Goal: Transaction & Acquisition: Obtain resource

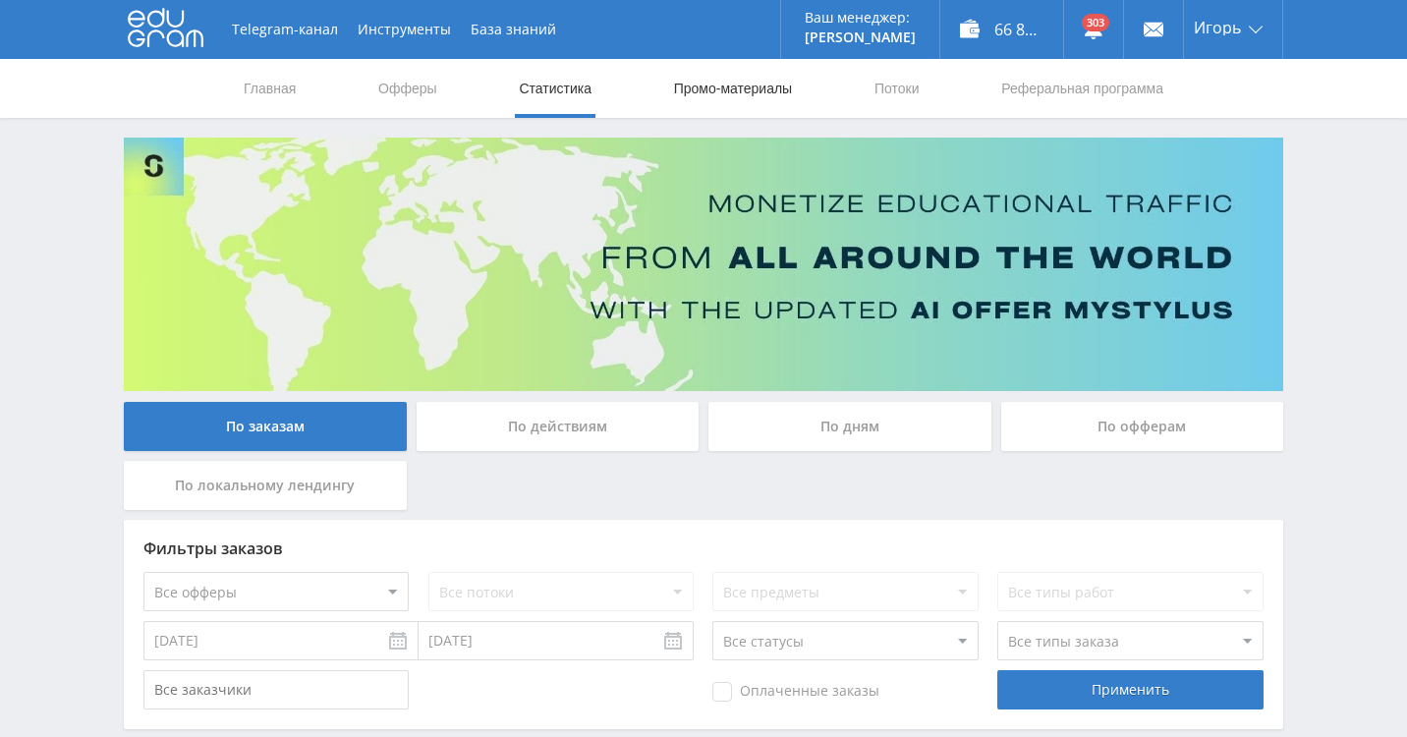
click at [729, 95] on link "Промо-материалы" at bounding box center [733, 88] width 122 height 59
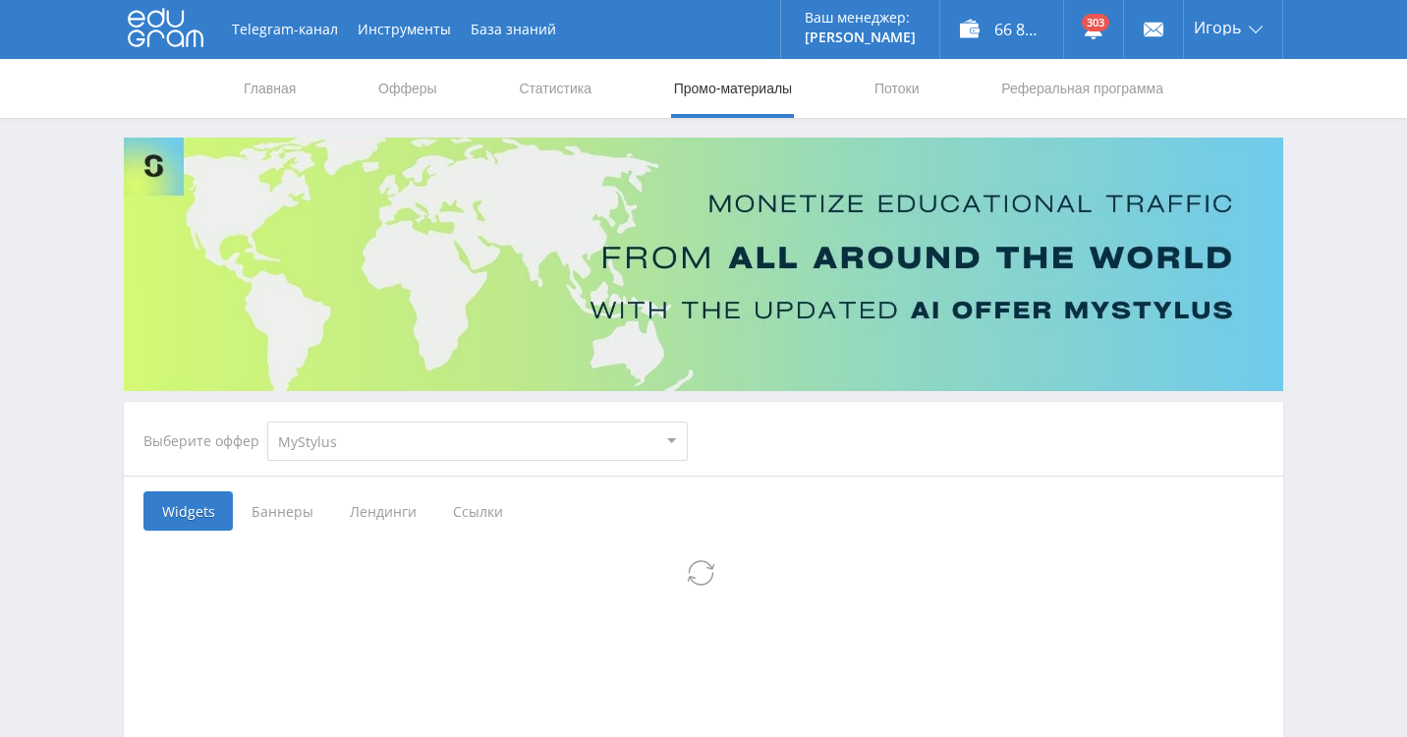
click at [451, 449] on select "MyStylus MyStylus - Revshare Кампус AI Studybay Автор24 Studybay [GEOGRAPHIC_DA…" at bounding box center [477, 440] width 420 height 39
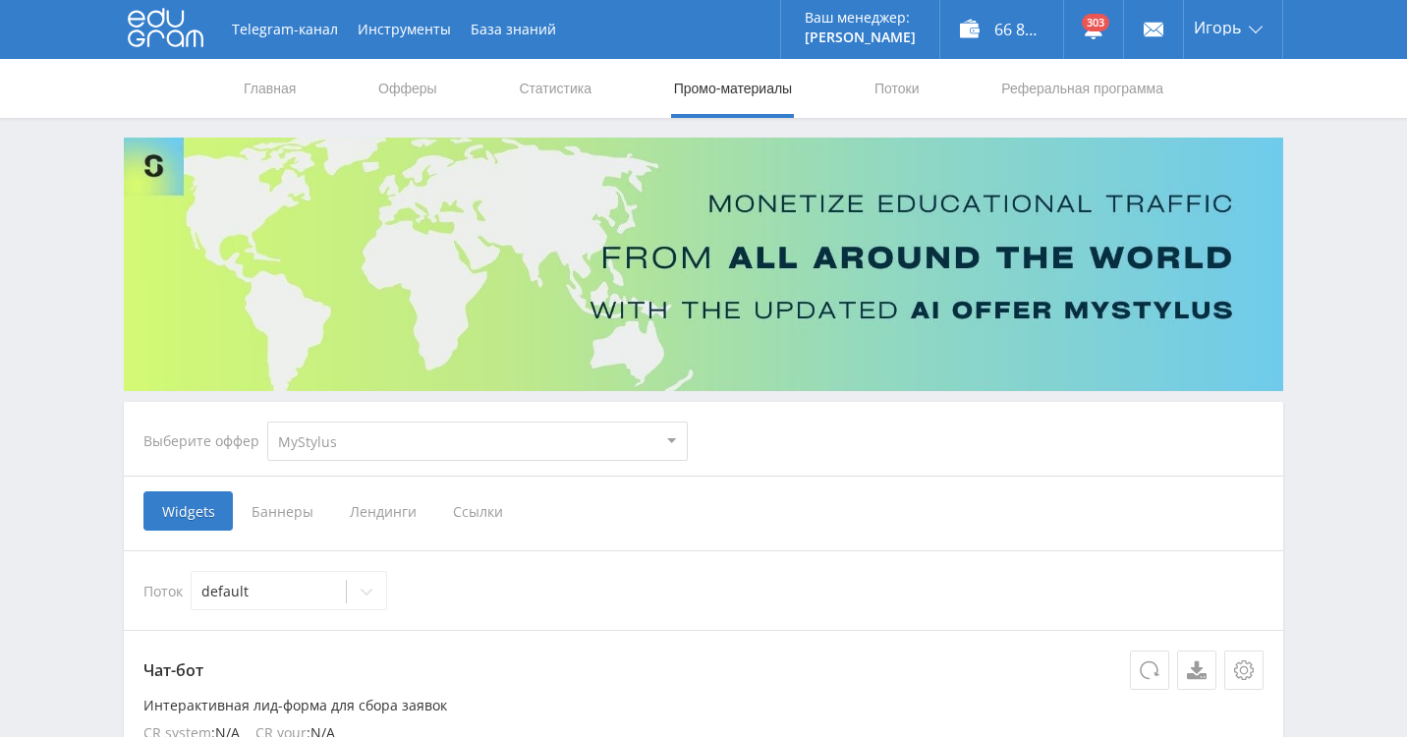
select select "376"
click at [267, 421] on select "MyStylus MyStylus - Revshare Кампус AI Studybay Автор24 Studybay [GEOGRAPHIC_DA…" at bounding box center [477, 440] width 420 height 39
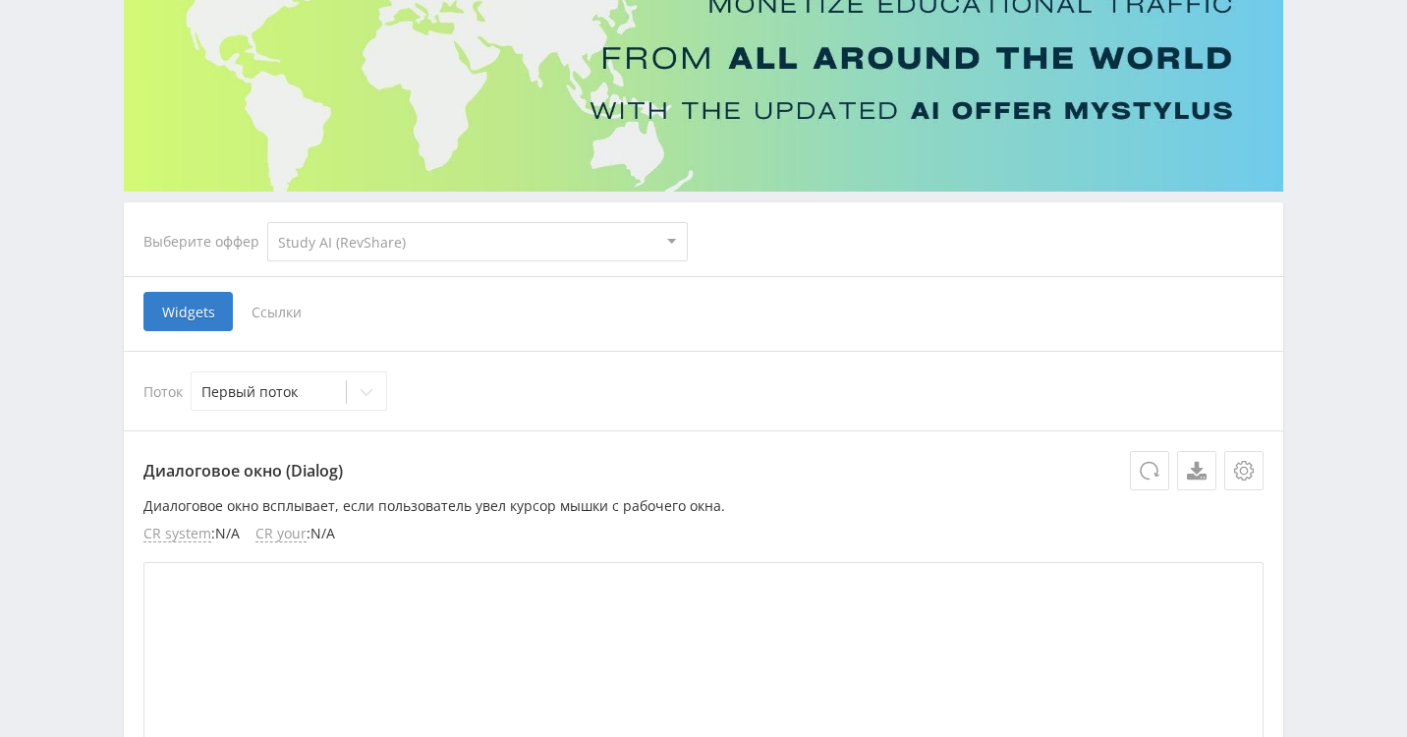
scroll to position [183, 0]
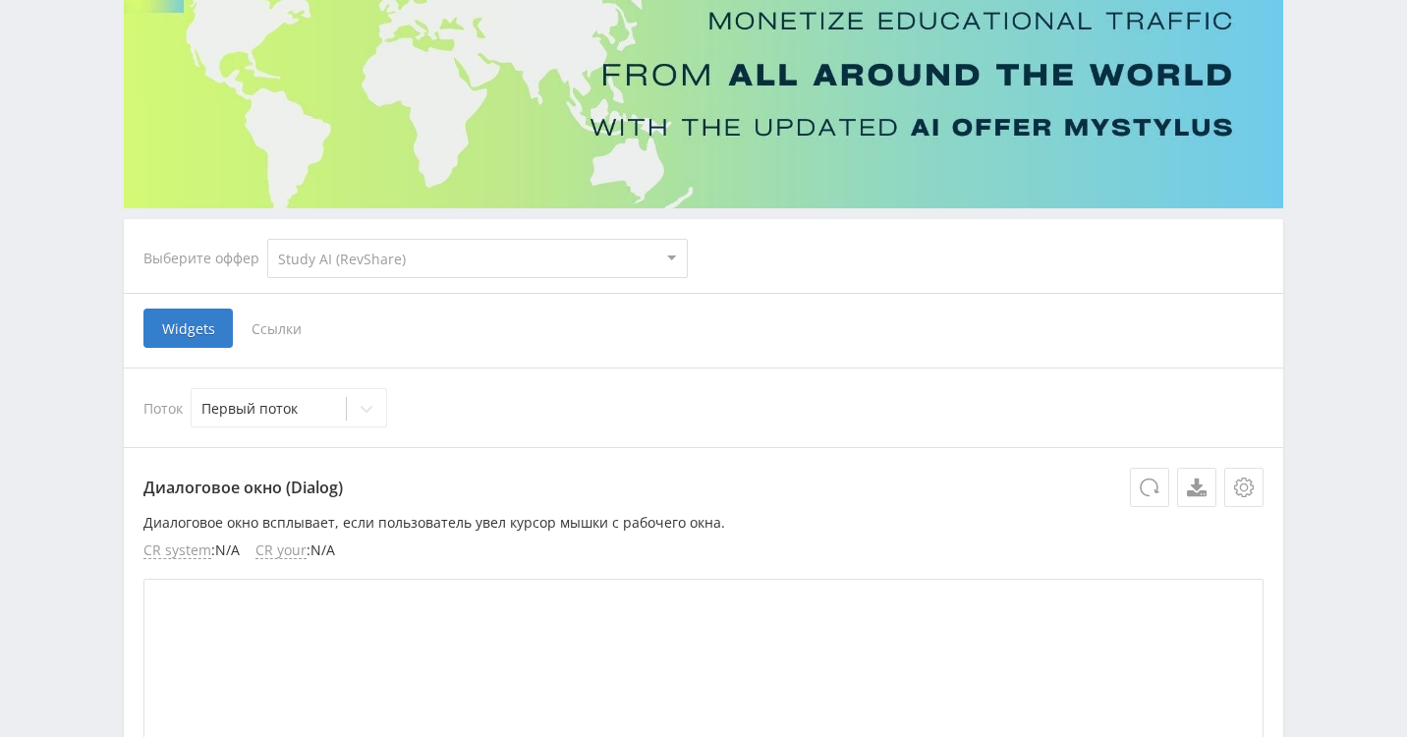
click at [272, 338] on span "Ссылки" at bounding box center [276, 327] width 87 height 39
click at [0, 0] on input "Ссылки" at bounding box center [0, 0] width 0 height 0
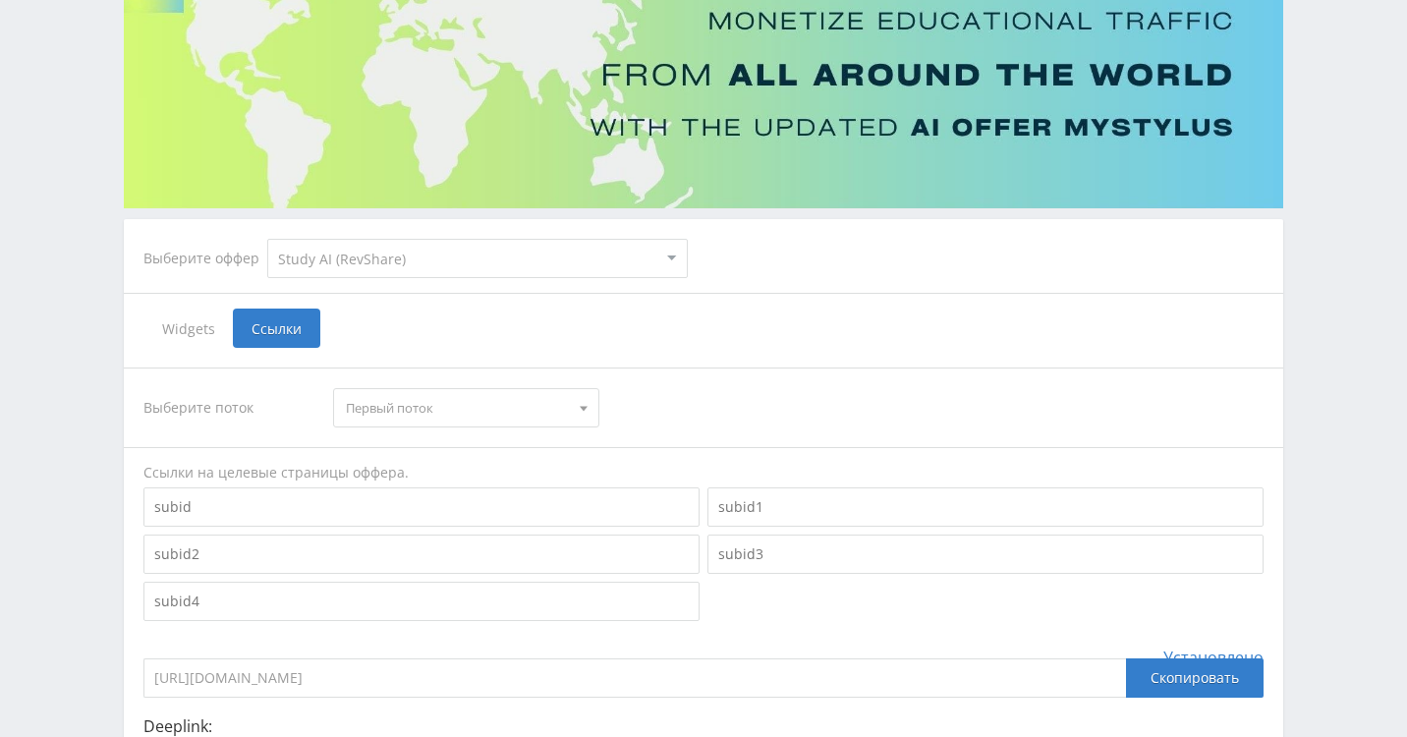
scroll to position [318, 0]
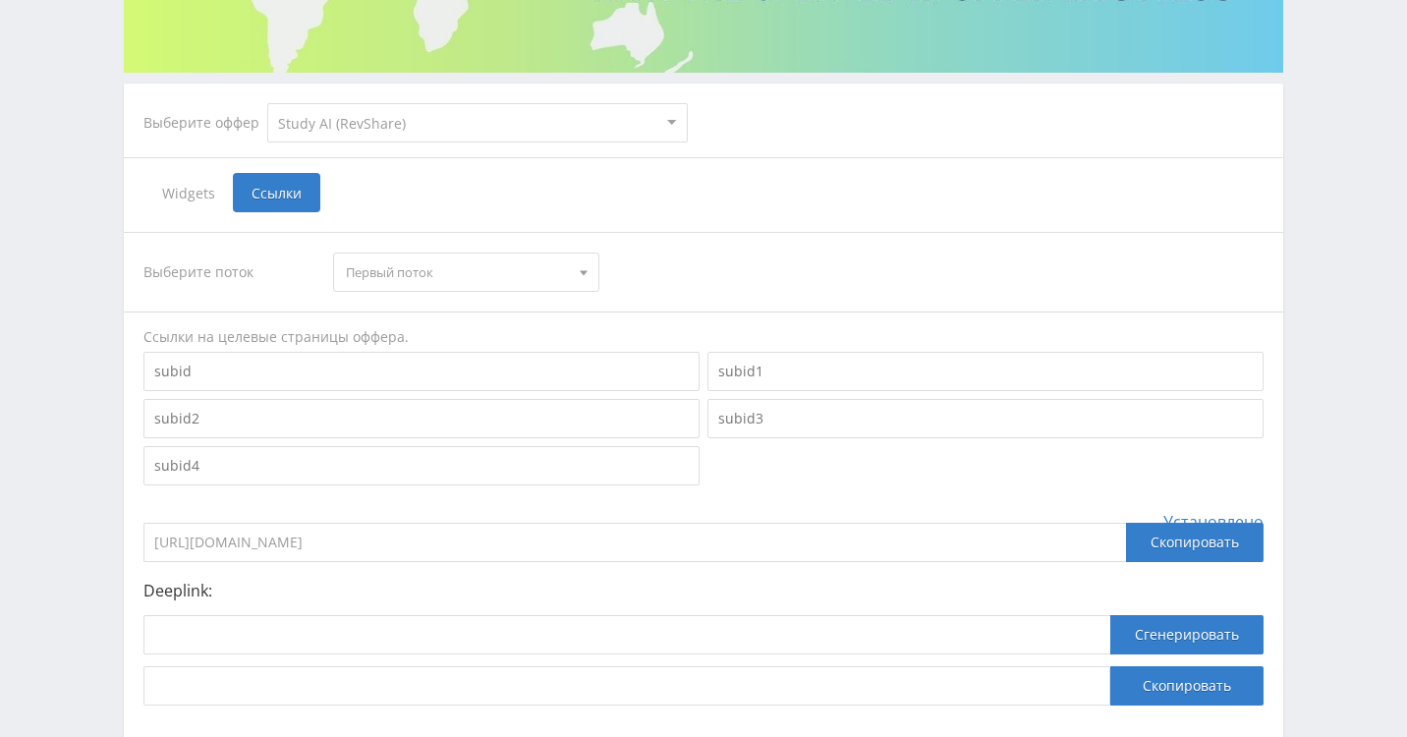
click at [370, 375] on input at bounding box center [421, 371] width 556 height 39
click at [474, 508] on div "Выберите поток Первый поток Первый поток Ссылки на целевые страницы оффера. Уст…" at bounding box center [703, 469] width 1120 height 474
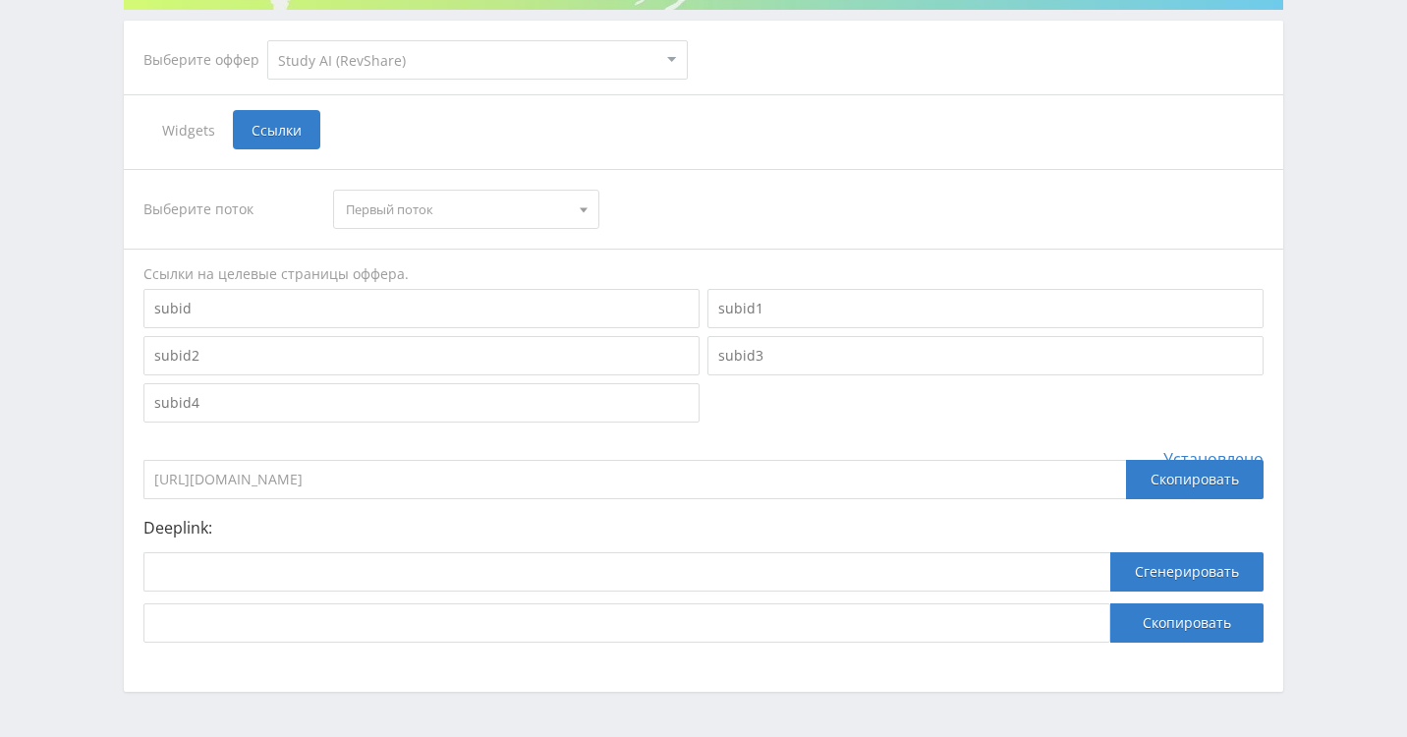
scroll to position [444, 0]
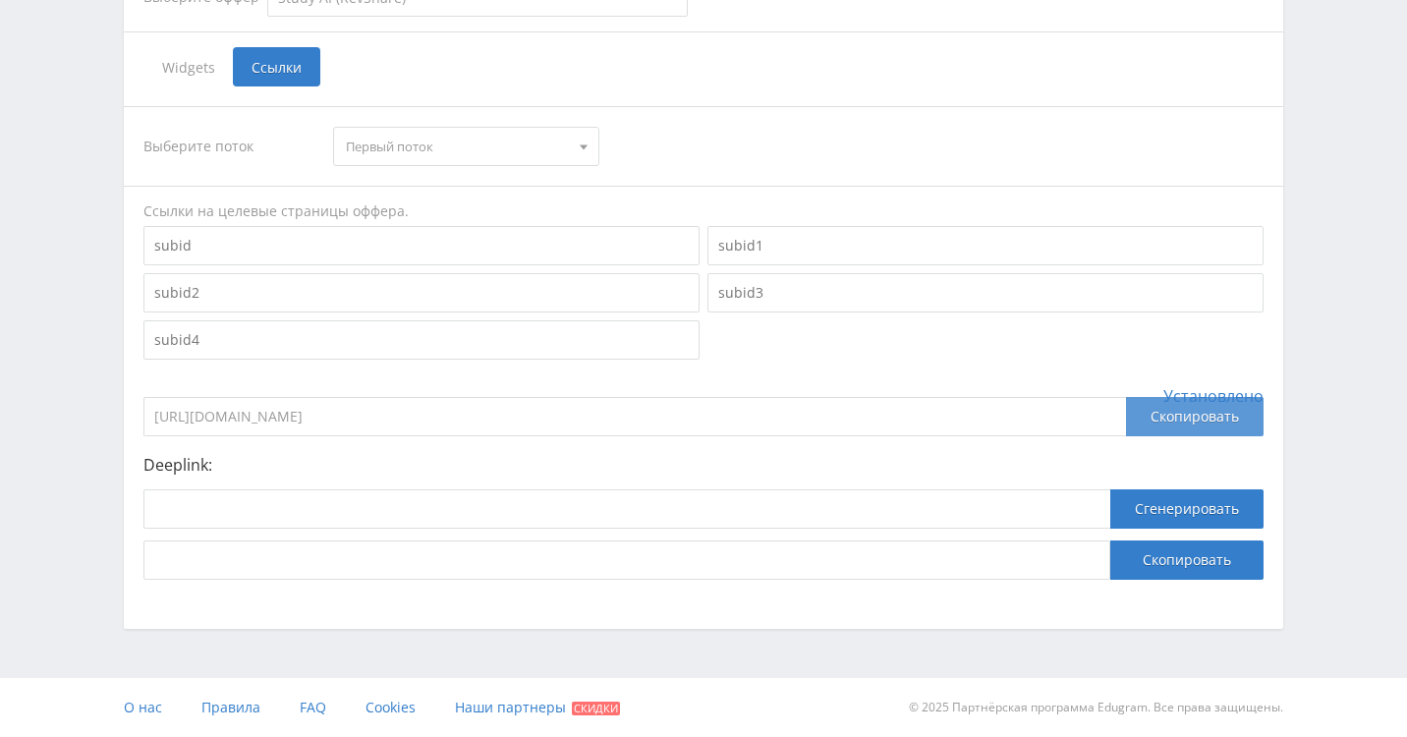
click at [1158, 417] on div "Скопировать" at bounding box center [1195, 416] width 138 height 39
click at [1212, 416] on div "Скопировать" at bounding box center [1195, 416] width 138 height 39
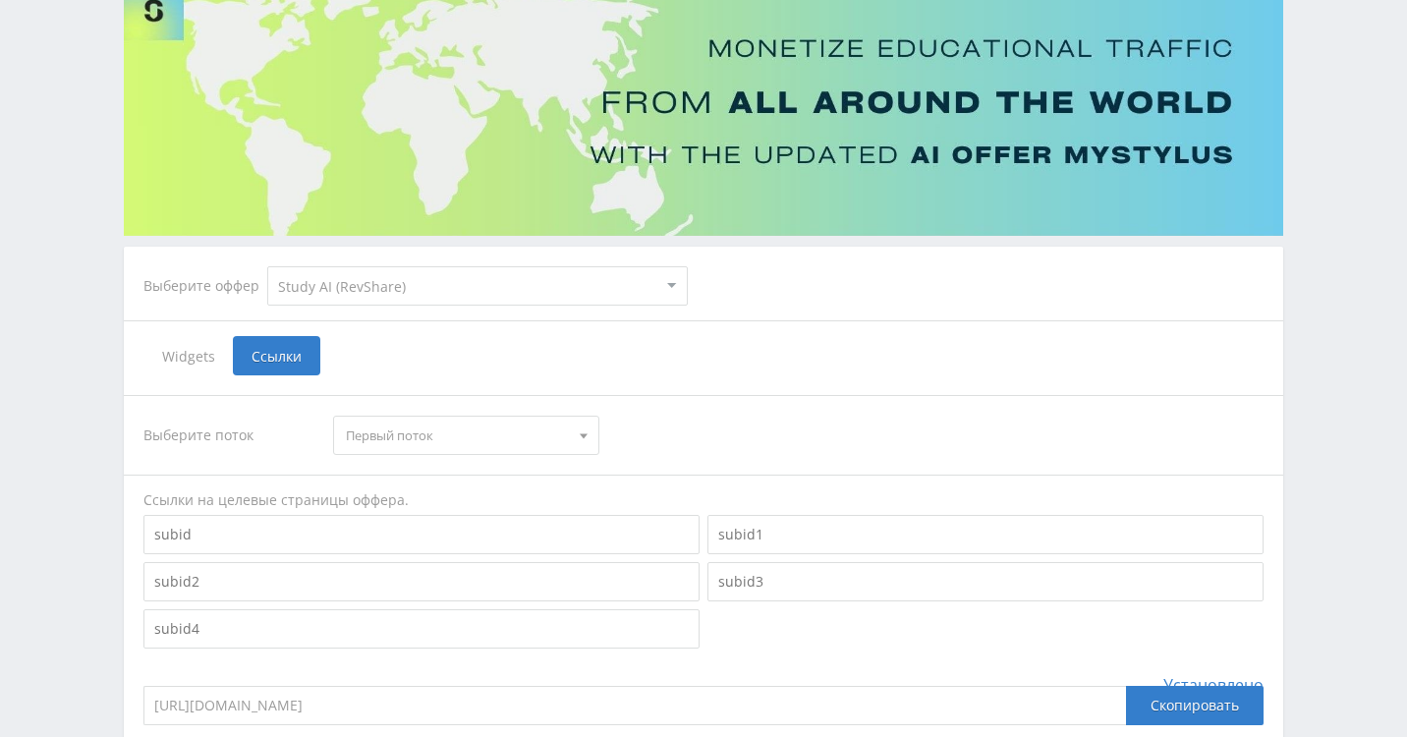
scroll to position [172, 0]
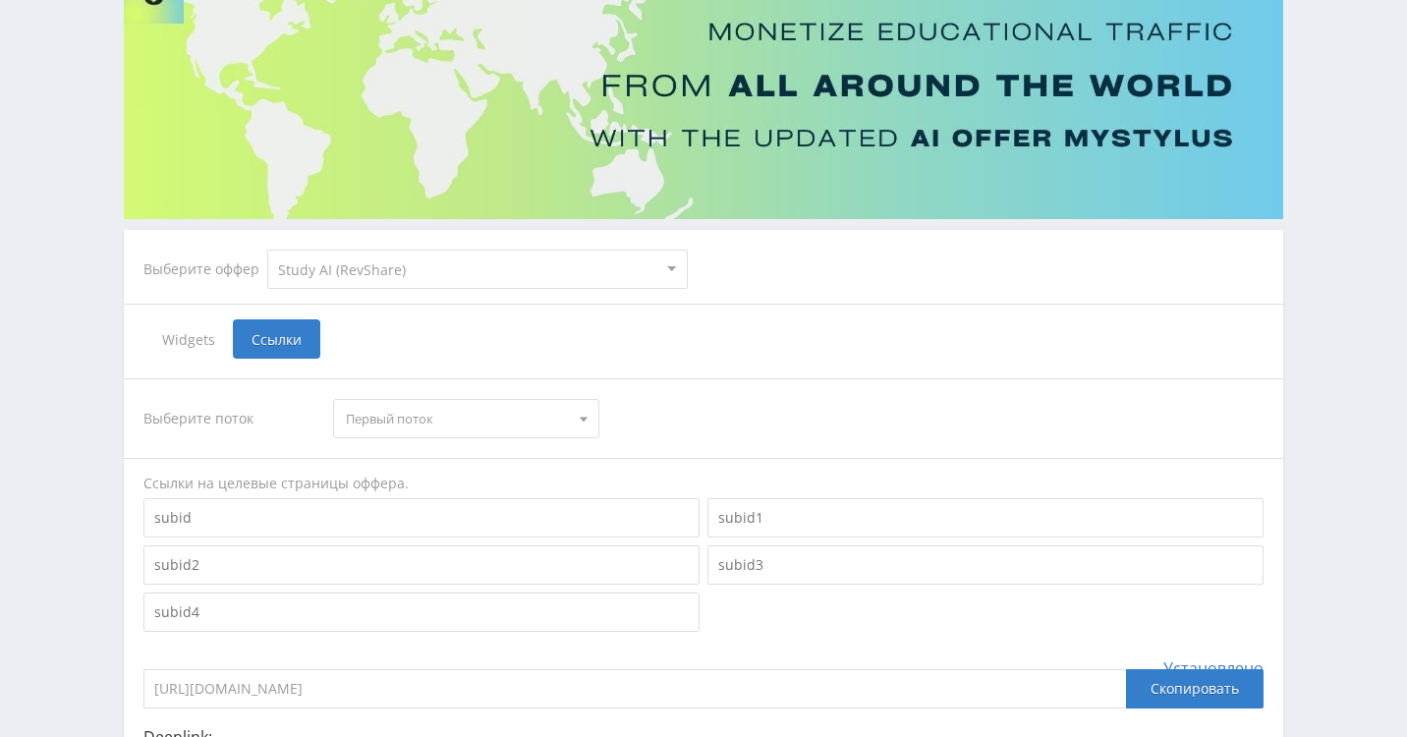
click at [399, 270] on select "MyStylus MyStylus - Revshare Кампус AI Studybay Автор24 Studybay [GEOGRAPHIC_DA…" at bounding box center [477, 269] width 420 height 39
select select "340"
click at [267, 250] on select "MyStylus MyStylus - Revshare Кампус AI Studybay Автор24 Studybay [GEOGRAPHIC_DA…" at bounding box center [477, 269] width 420 height 39
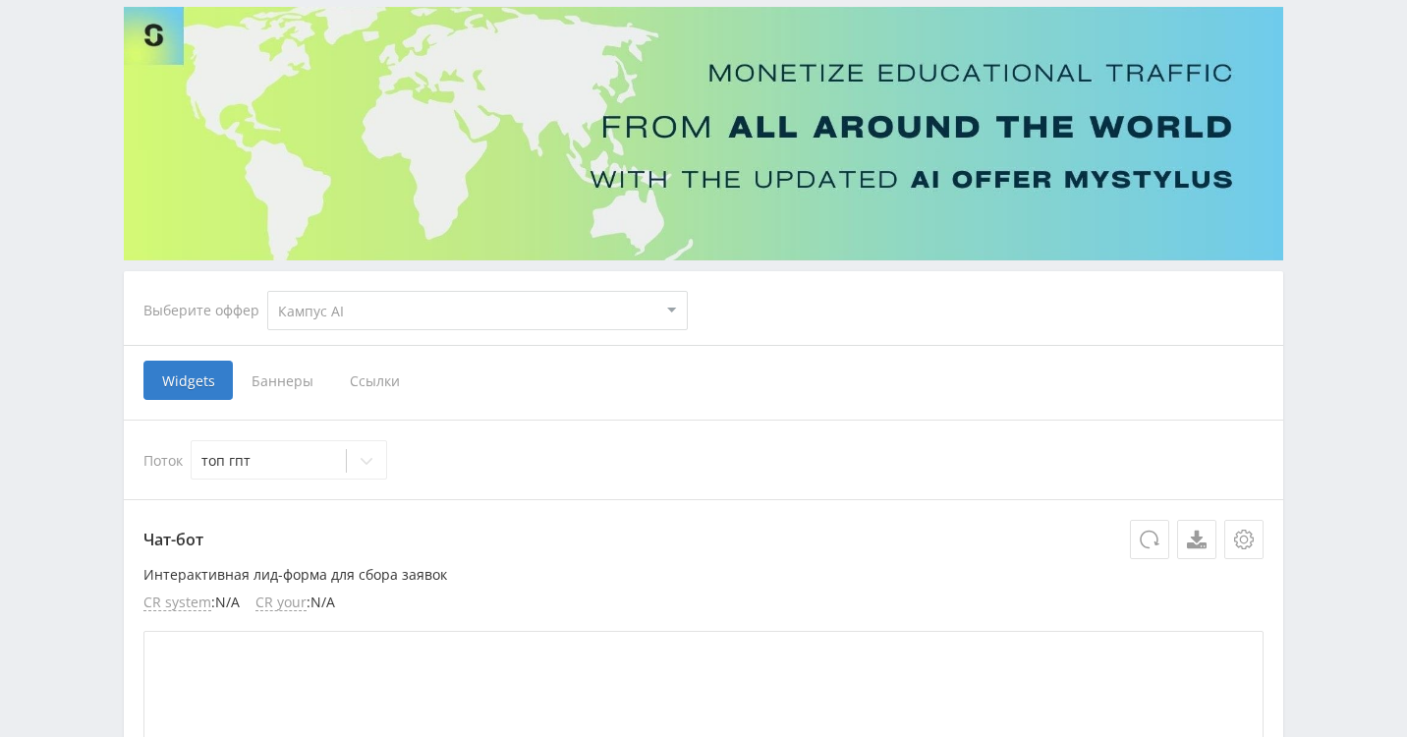
scroll to position [370, 0]
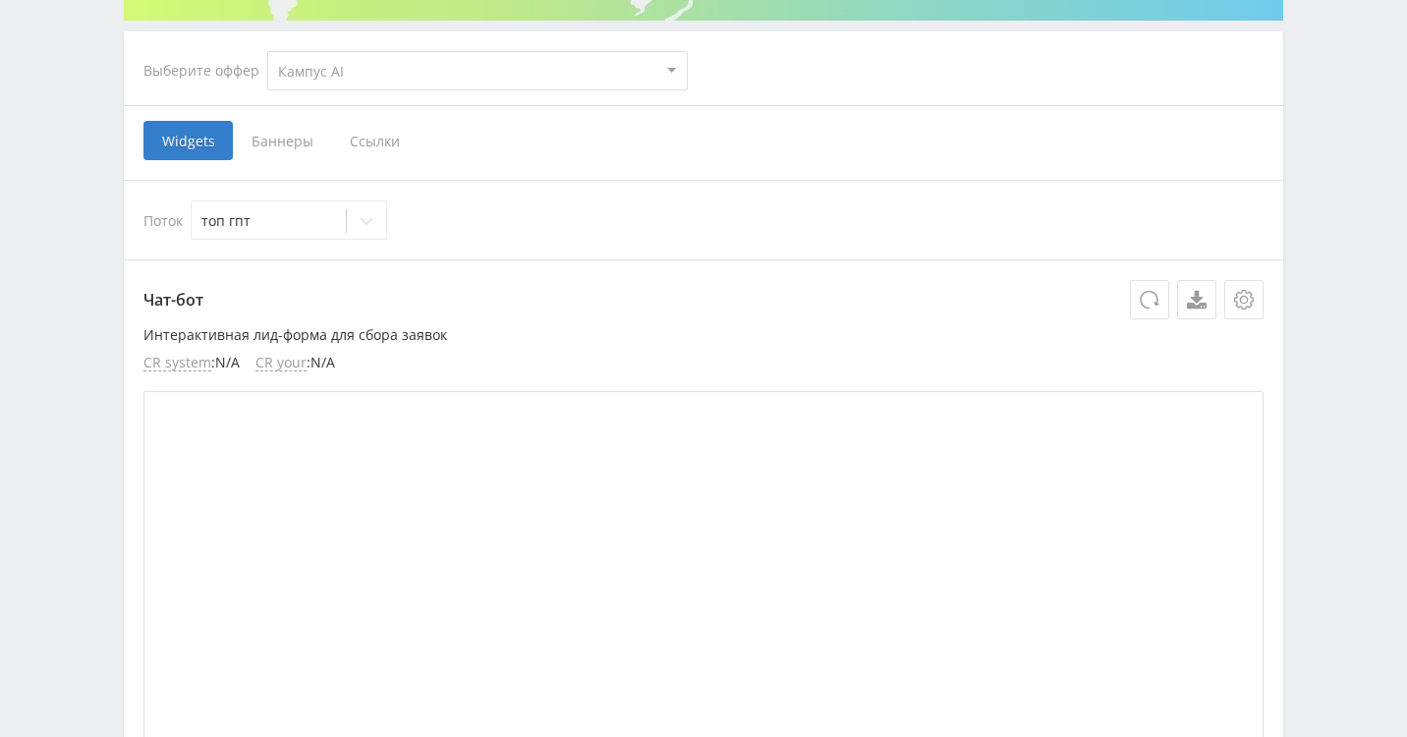
click at [373, 140] on span "Ссылки" at bounding box center [374, 140] width 87 height 39
click at [0, 0] on input "Ссылки" at bounding box center [0, 0] width 0 height 0
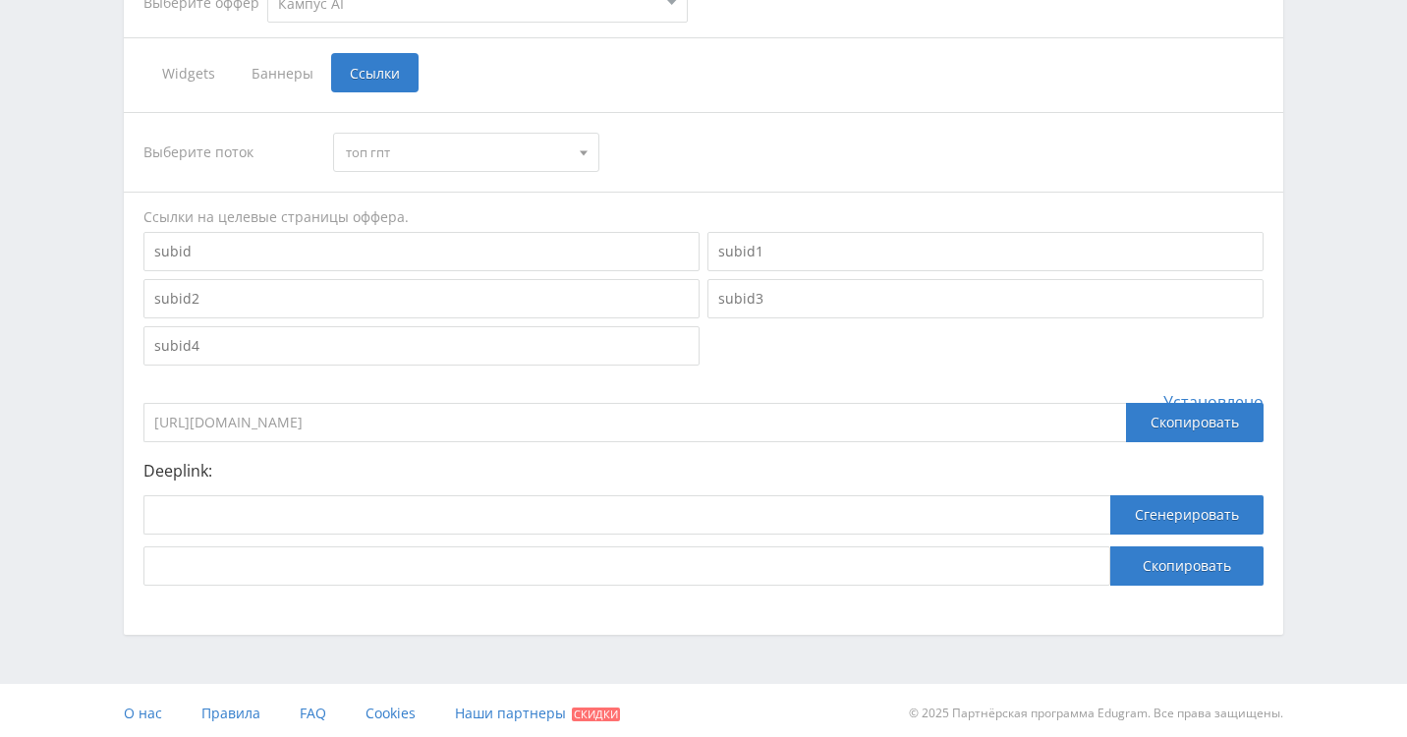
scroll to position [444, 0]
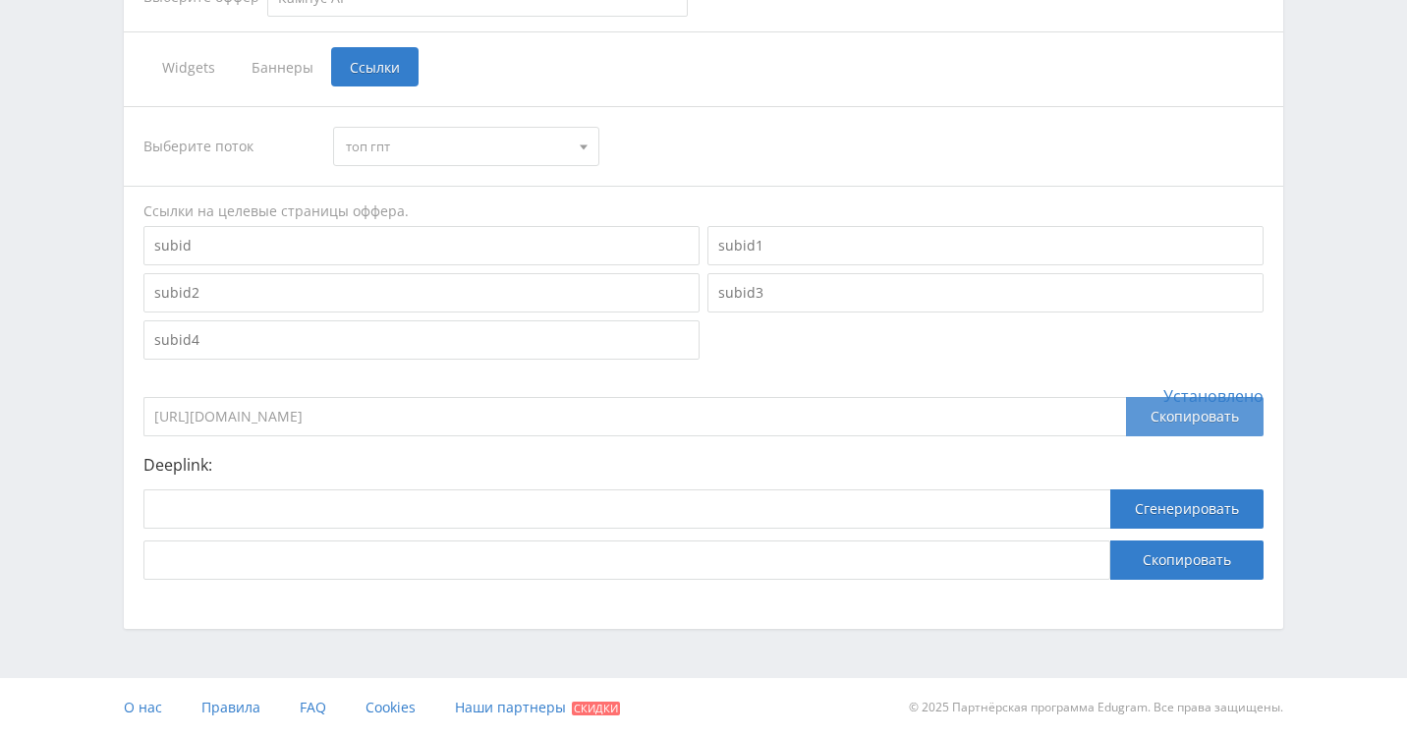
click at [1178, 412] on div "Скопировать" at bounding box center [1195, 416] width 138 height 39
click at [1159, 430] on div "Скопировать" at bounding box center [1195, 416] width 138 height 39
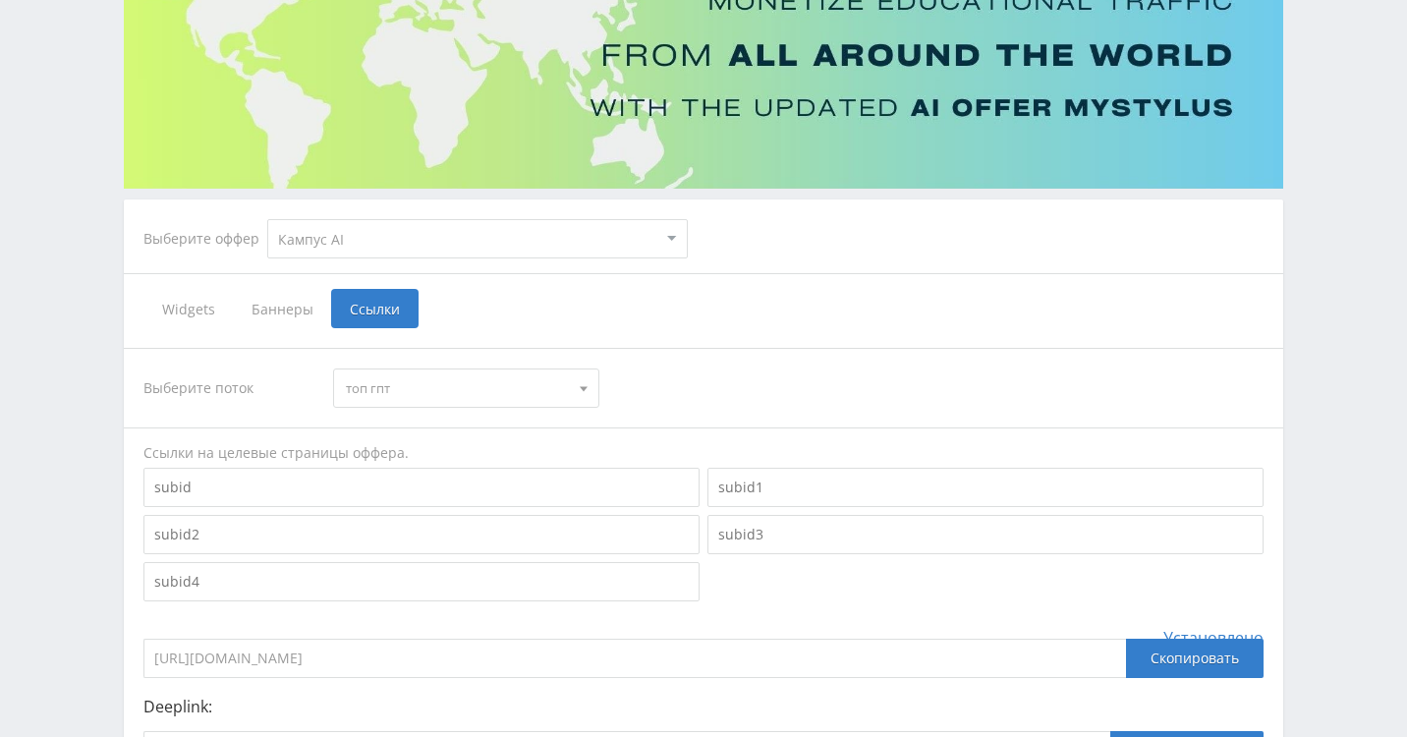
scroll to position [201, 0]
click at [410, 244] on select "MyStylus MyStylus - Revshare Кампус AI Studybay Автор24 Studybay [GEOGRAPHIC_DA…" at bounding box center [477, 239] width 420 height 39
select select "376"
click at [267, 220] on select "MyStylus MyStylus - Revshare Кампус AI Studybay Автор24 Studybay [GEOGRAPHIC_DA…" at bounding box center [477, 239] width 420 height 39
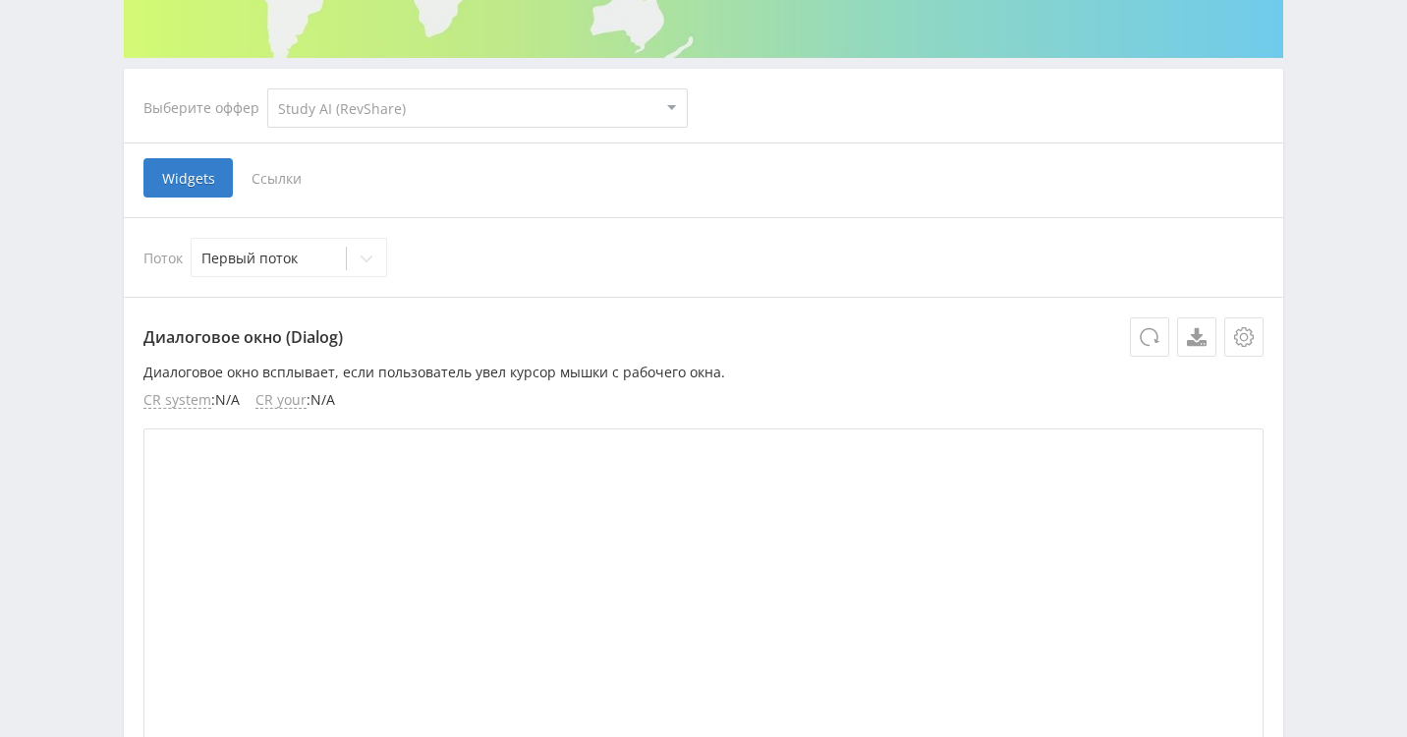
scroll to position [343, 0]
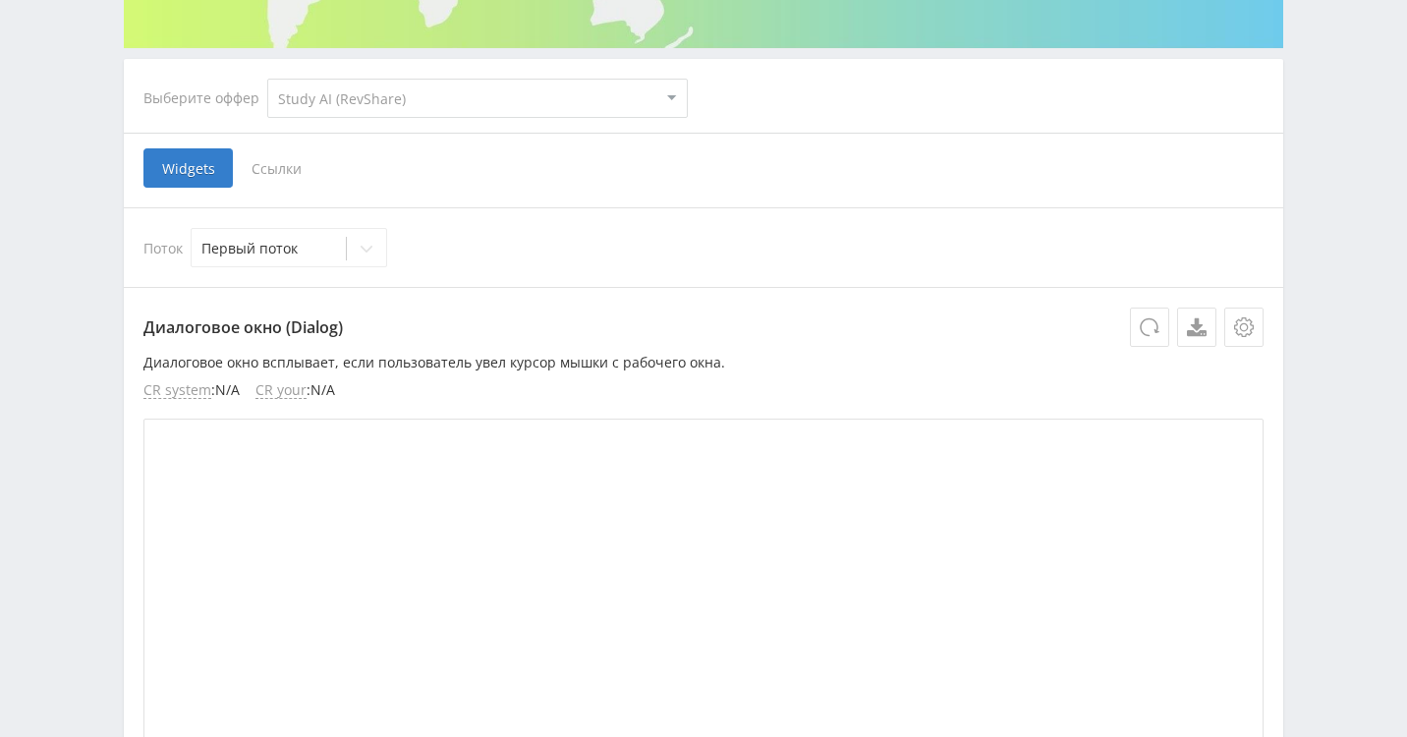
click at [273, 173] on span "Ссылки" at bounding box center [276, 167] width 87 height 39
click at [0, 0] on input "Ссылки" at bounding box center [0, 0] width 0 height 0
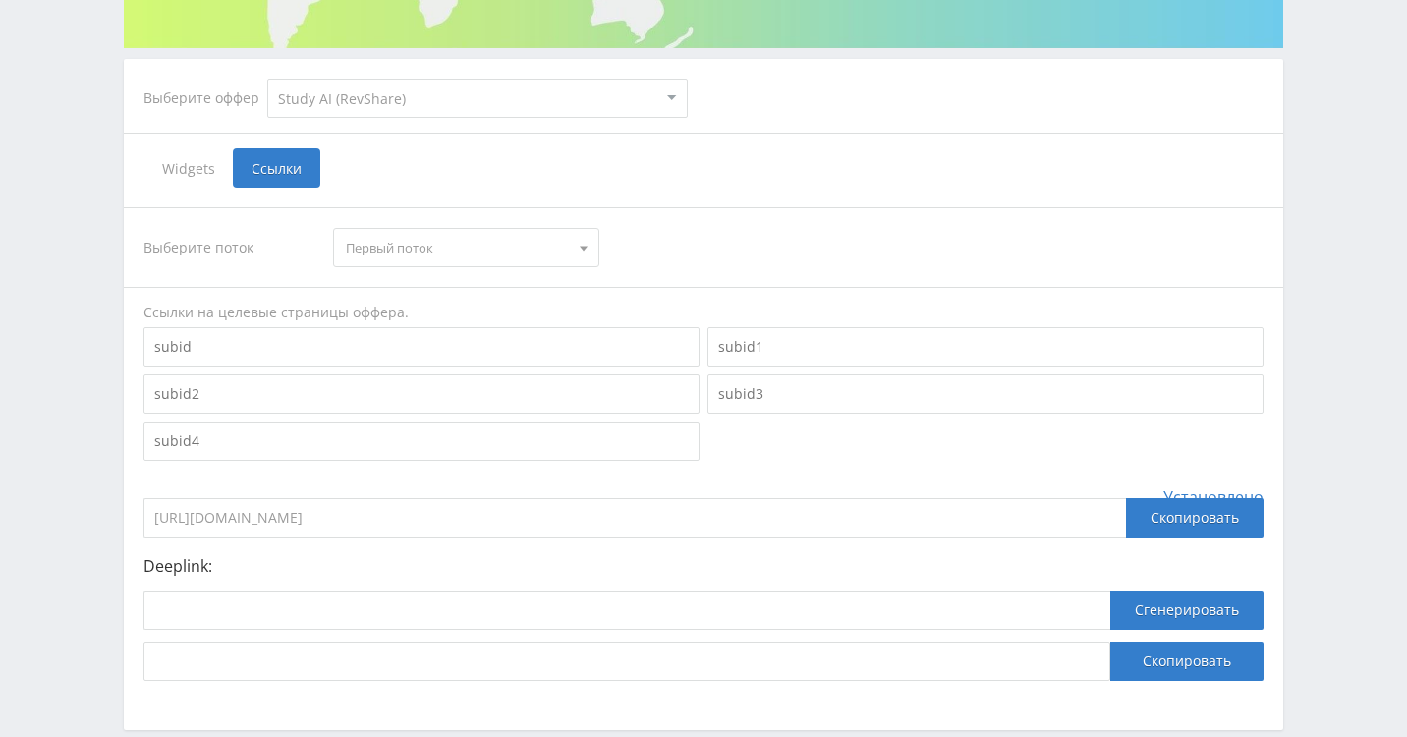
scroll to position [444, 0]
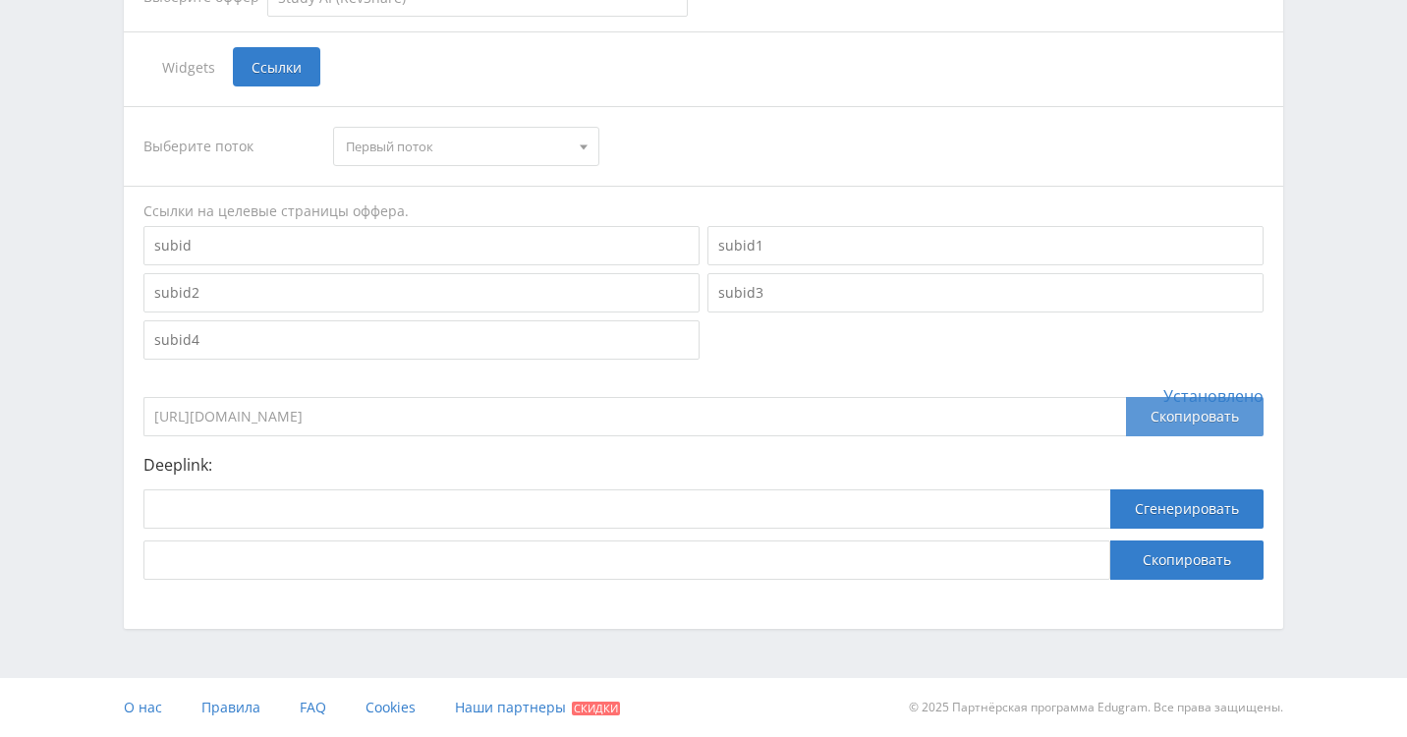
click at [1205, 415] on div "Скопировать" at bounding box center [1195, 416] width 138 height 39
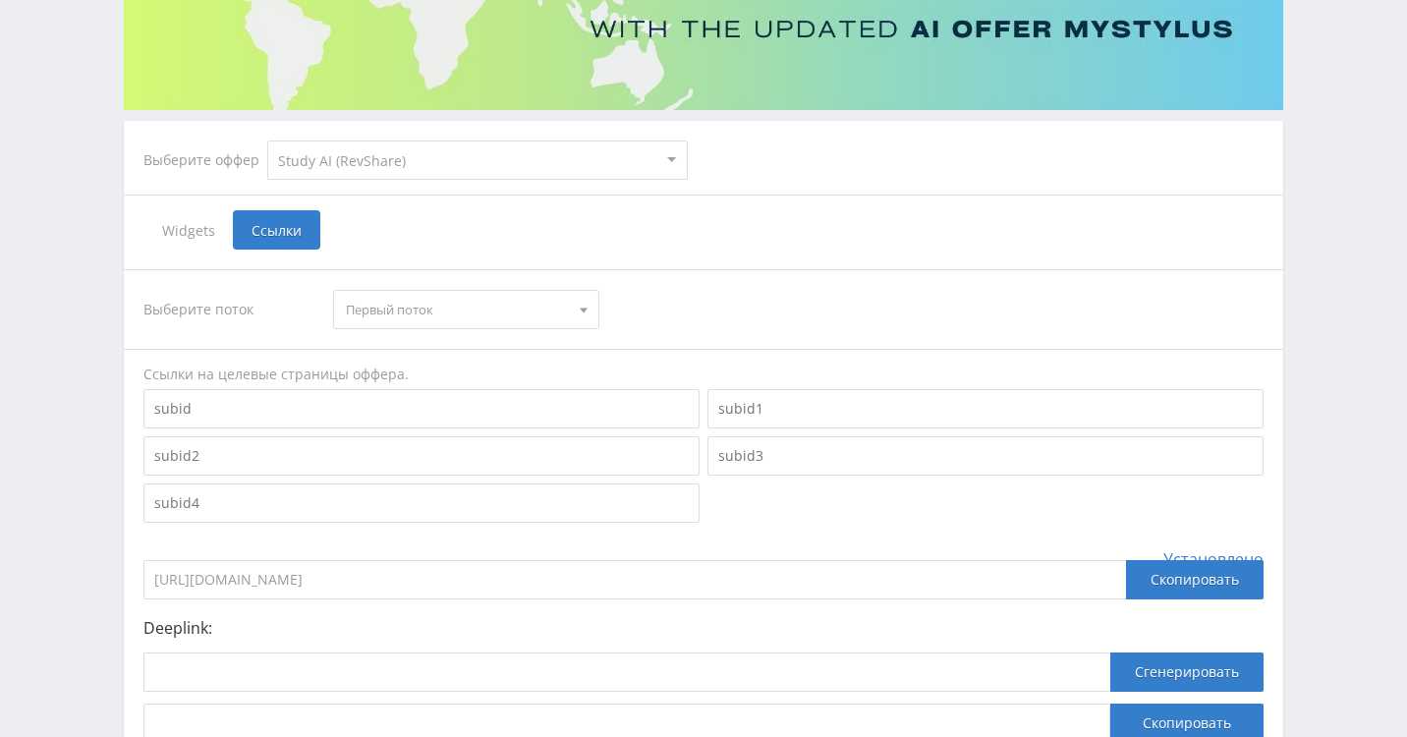
scroll to position [222, 0]
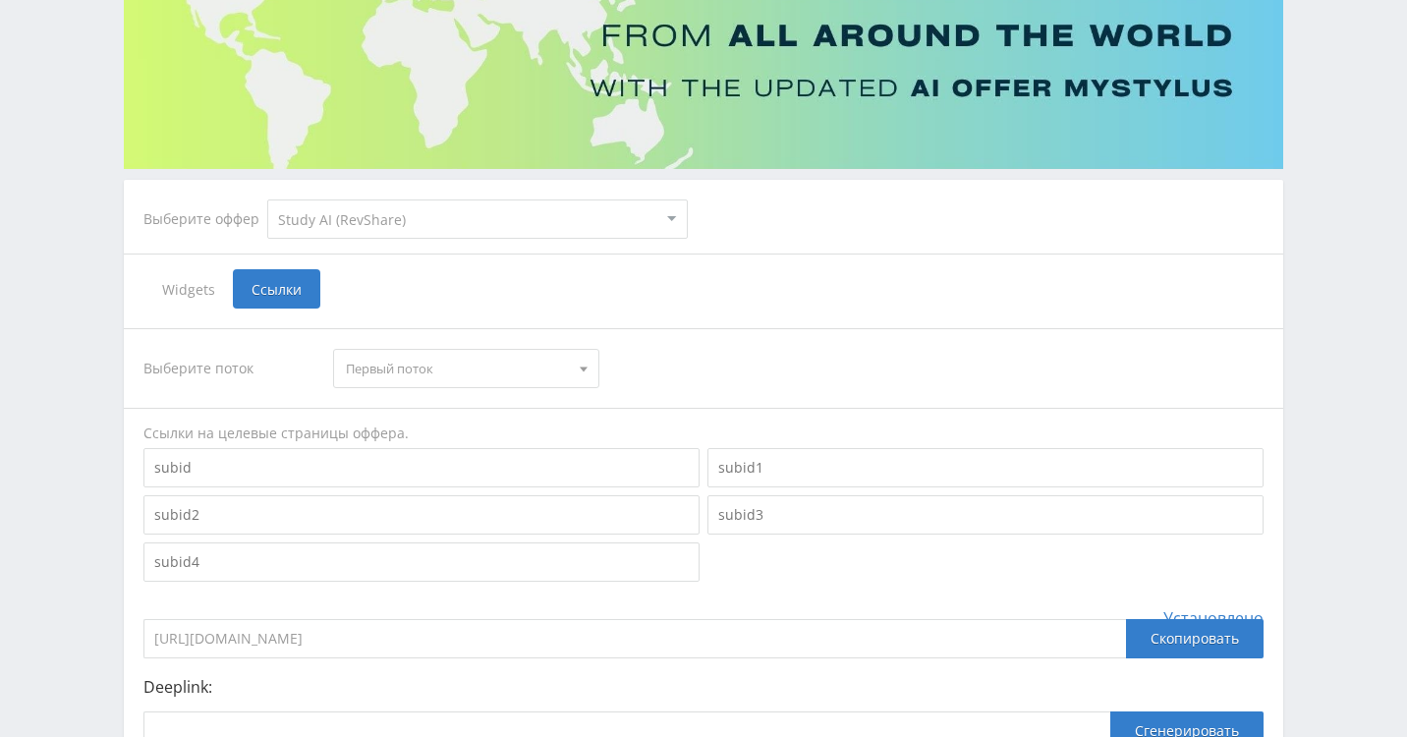
click at [440, 210] on select "MyStylus MyStylus - Revshare Кампус AI Studybay Автор24 Studybay [GEOGRAPHIC_DA…" at bounding box center [477, 218] width 420 height 39
select select "340"
click at [267, 199] on select "MyStylus MyStylus - Revshare Кампус AI Studybay Автор24 Studybay [GEOGRAPHIC_DA…" at bounding box center [477, 218] width 420 height 39
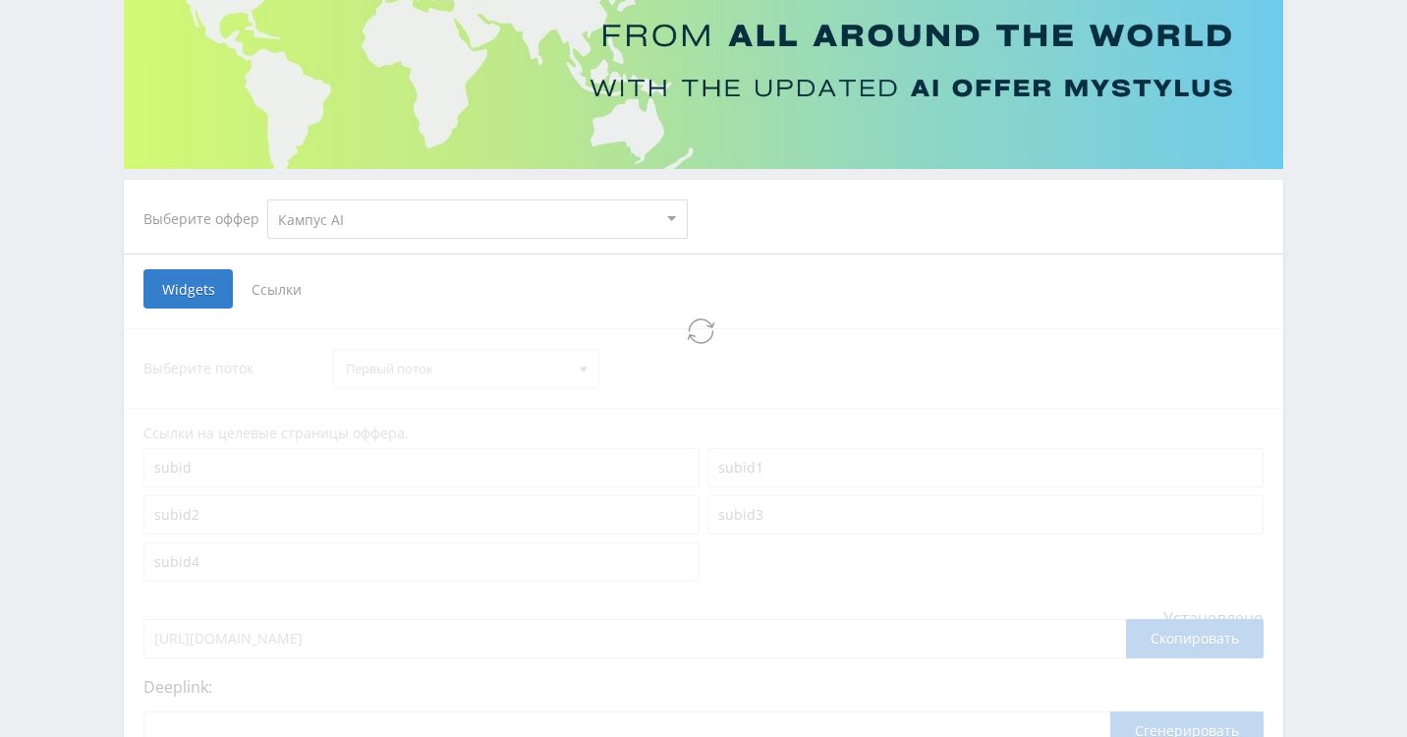
select select "340"
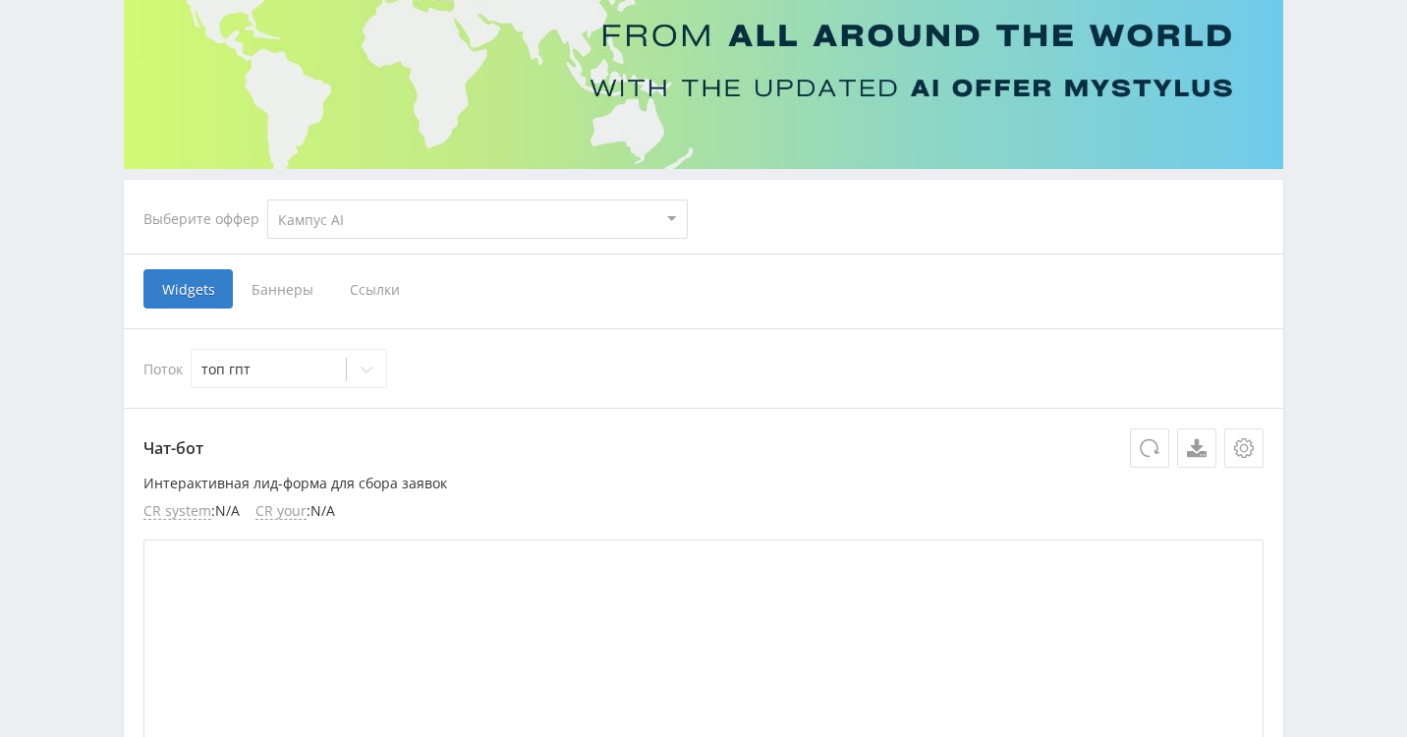
scroll to position [29, 0]
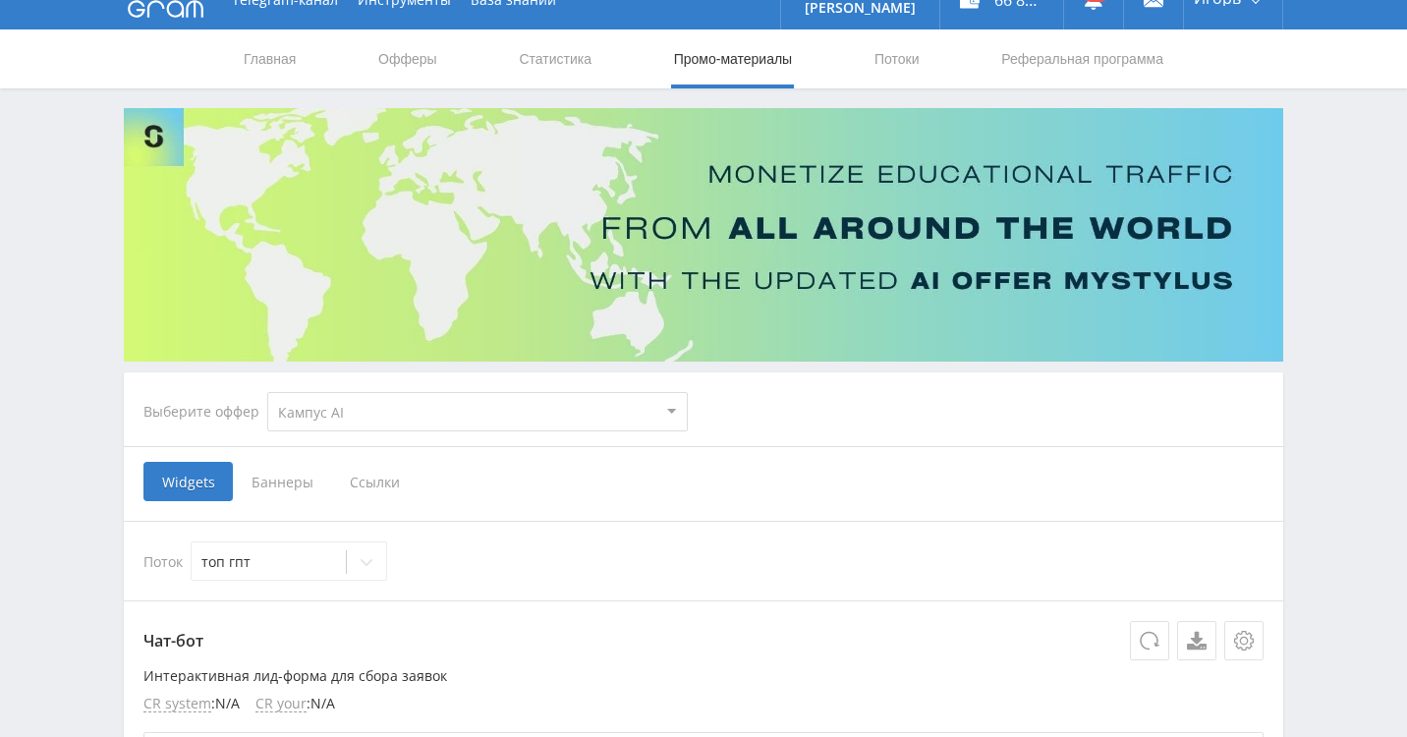
click at [382, 478] on span "Ссылки" at bounding box center [374, 481] width 87 height 39
click at [0, 0] on input "Ссылки" at bounding box center [0, 0] width 0 height 0
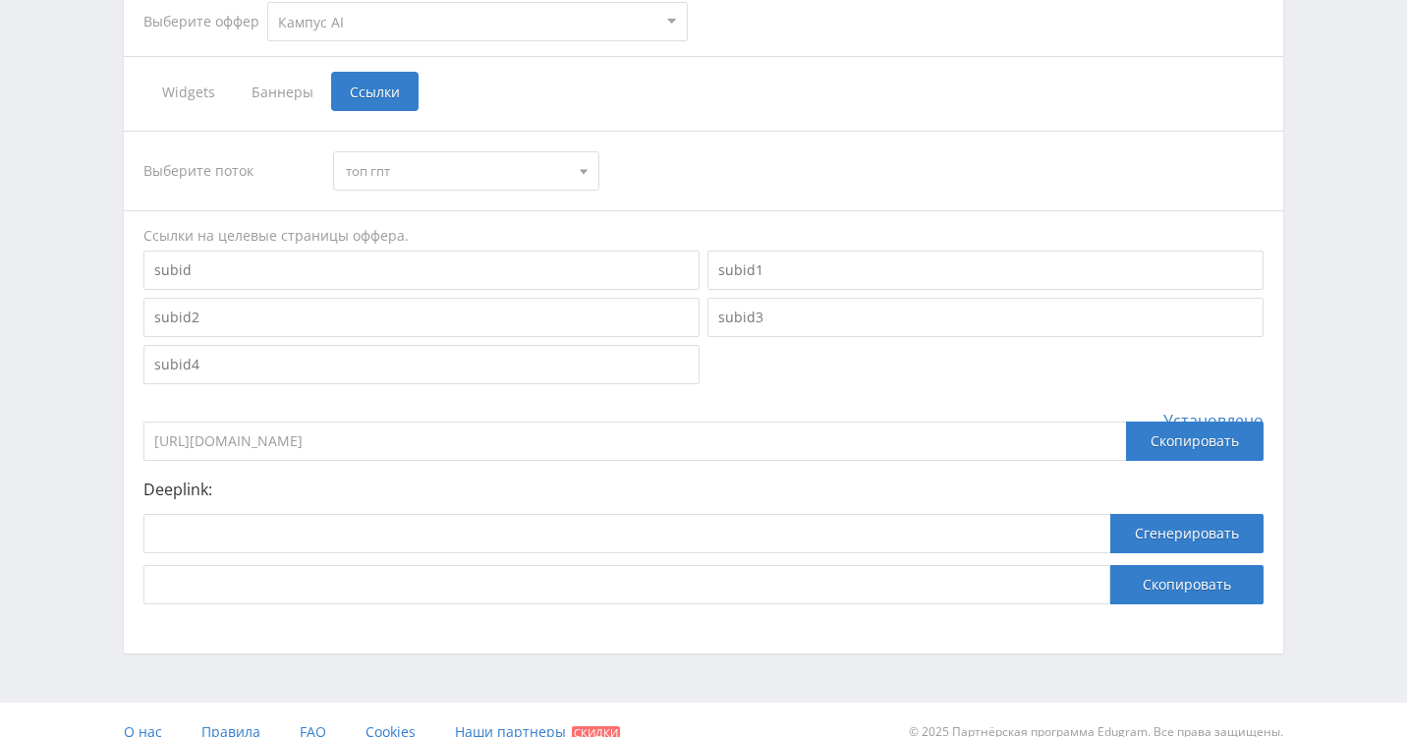
scroll to position [444, 0]
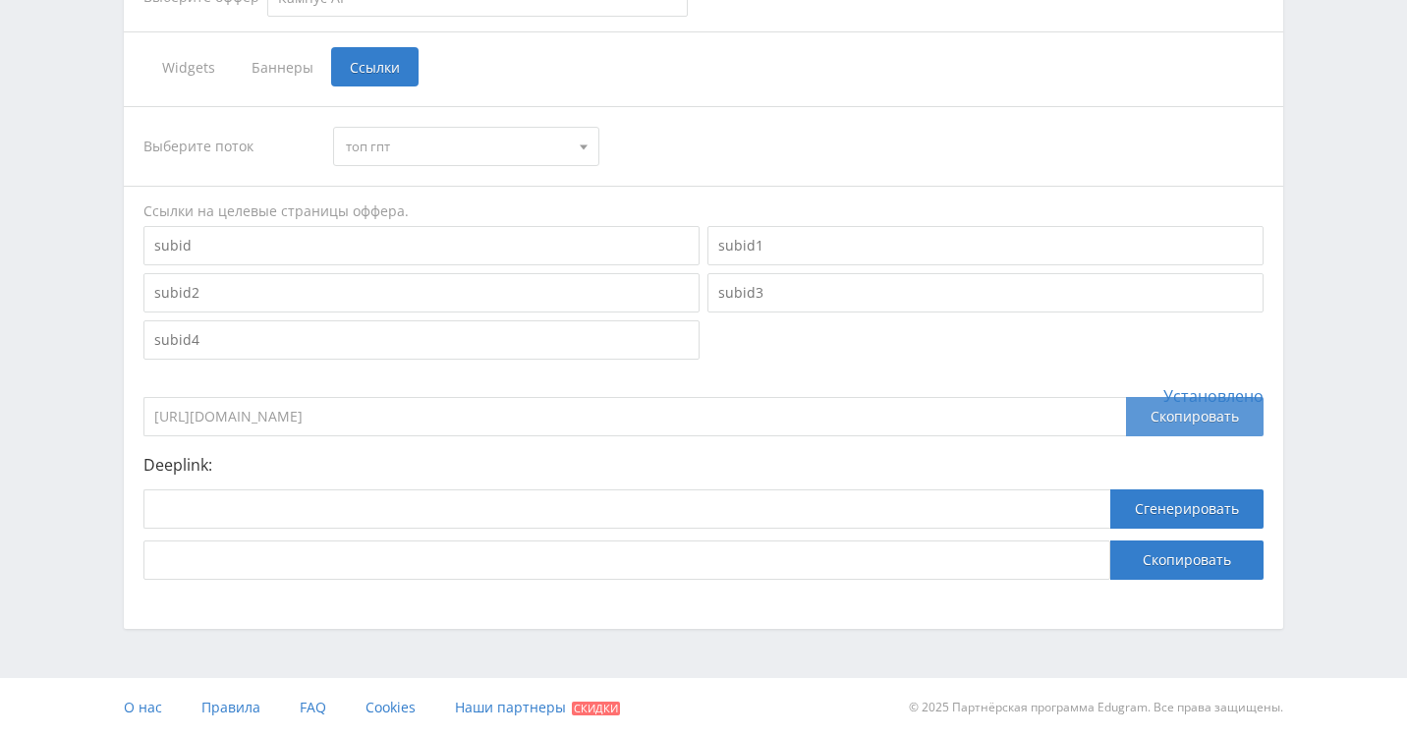
click at [1187, 423] on div "Скопировать" at bounding box center [1195, 416] width 138 height 39
